Goal: Task Accomplishment & Management: Complete application form

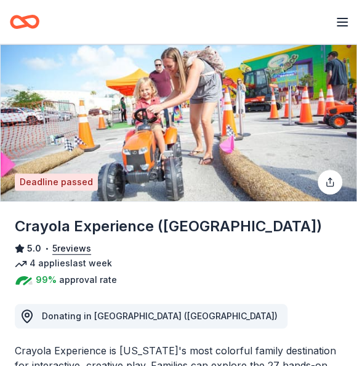
click at [69, 183] on div "Deadline passed" at bounding box center [56, 181] width 83 height 17
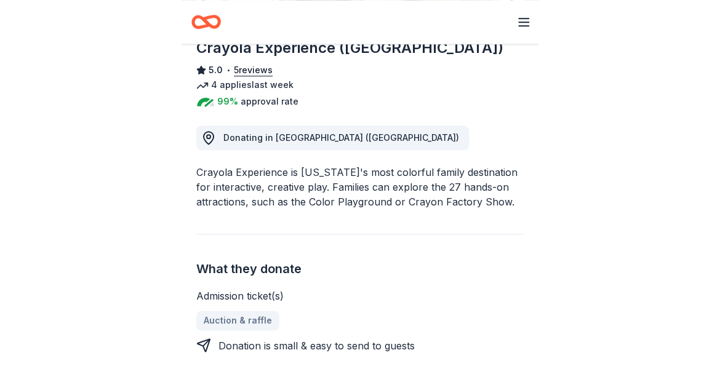
scroll to position [197, 0]
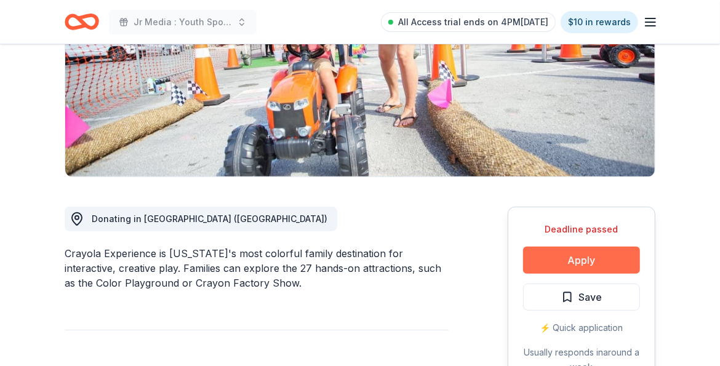
click at [356, 269] on button "Apply" at bounding box center [581, 260] width 117 height 27
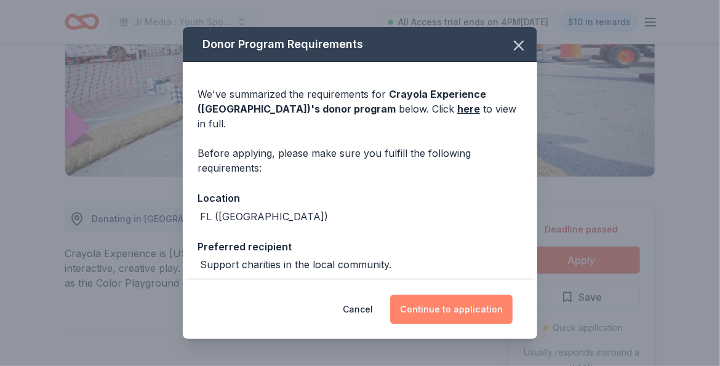
click at [356, 303] on button "Continue to application" at bounding box center [451, 310] width 122 height 30
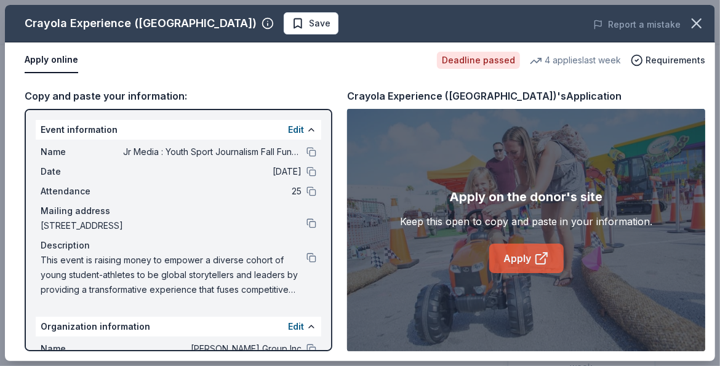
click at [356, 257] on link "Apply" at bounding box center [526, 259] width 74 height 30
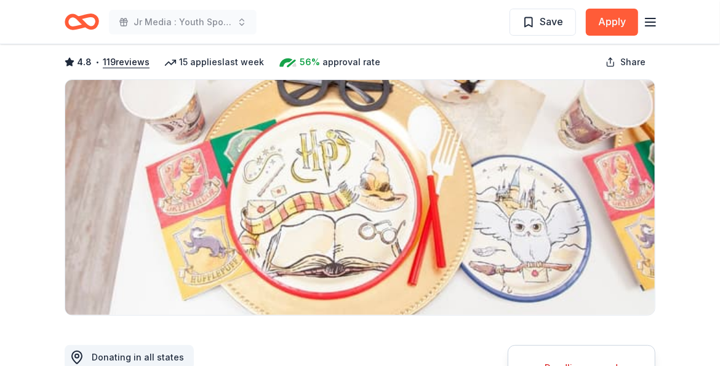
scroll to position [39, 0]
